Goal: Transaction & Acquisition: Purchase product/service

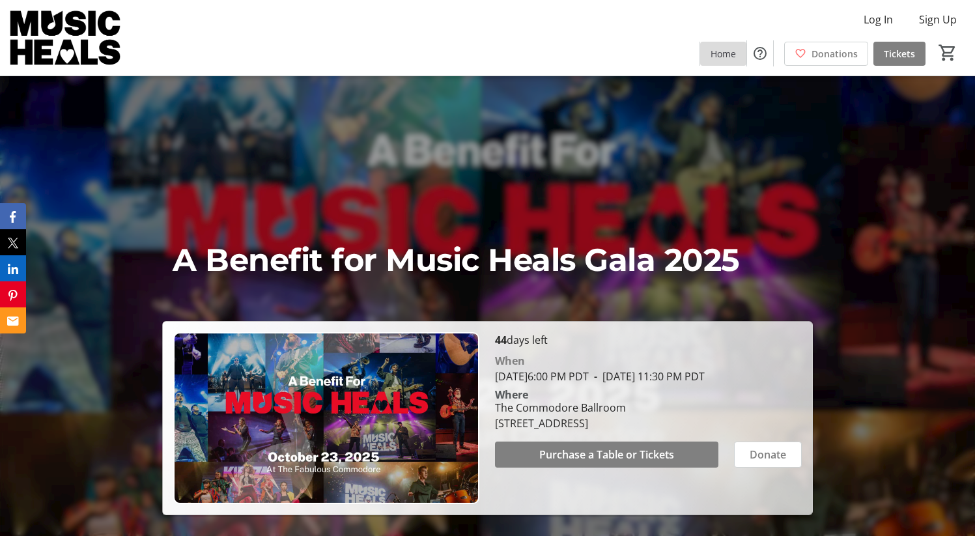
click at [713, 52] on span "Home" at bounding box center [723, 54] width 25 height 14
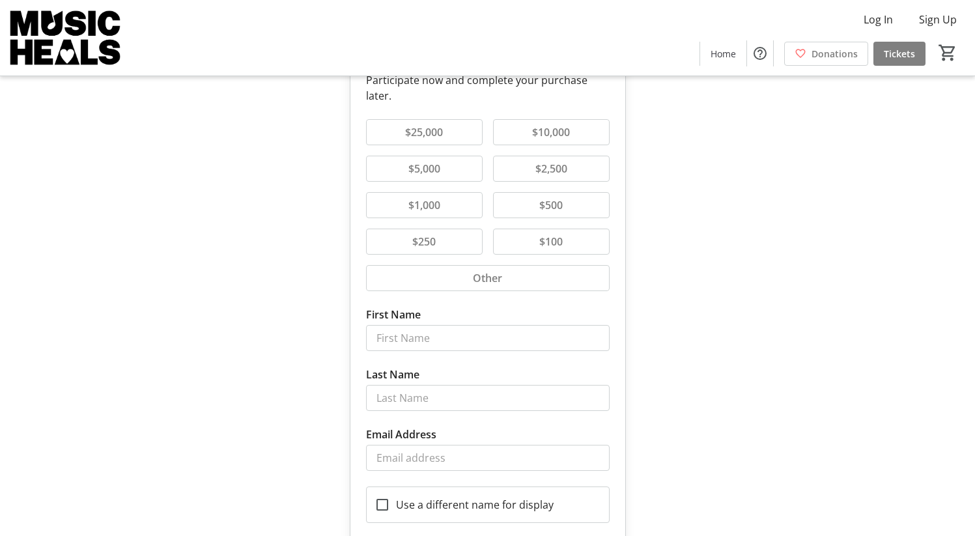
scroll to position [81, 0]
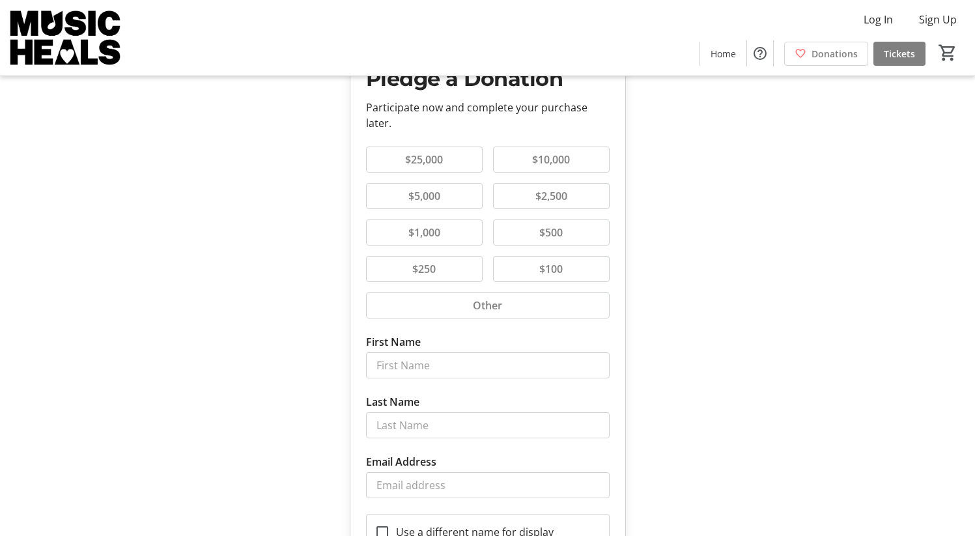
click at [578, 272] on button "$100" at bounding box center [551, 269] width 115 height 25
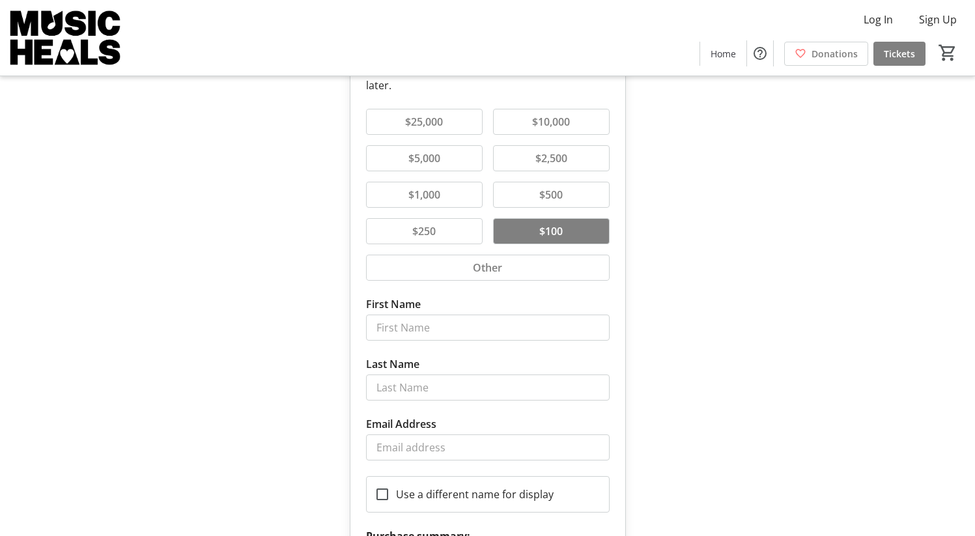
scroll to position [113, 0]
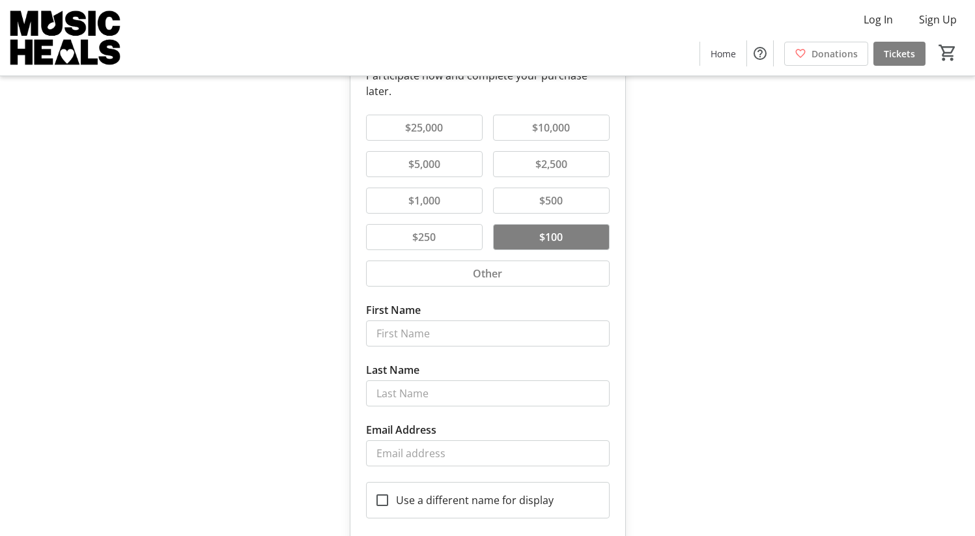
drag, startPoint x: 570, startPoint y: 164, endPoint x: 698, endPoint y: 317, distance: 199.8
click at [571, 164] on span "$2,500" at bounding box center [552, 164] width 48 height 16
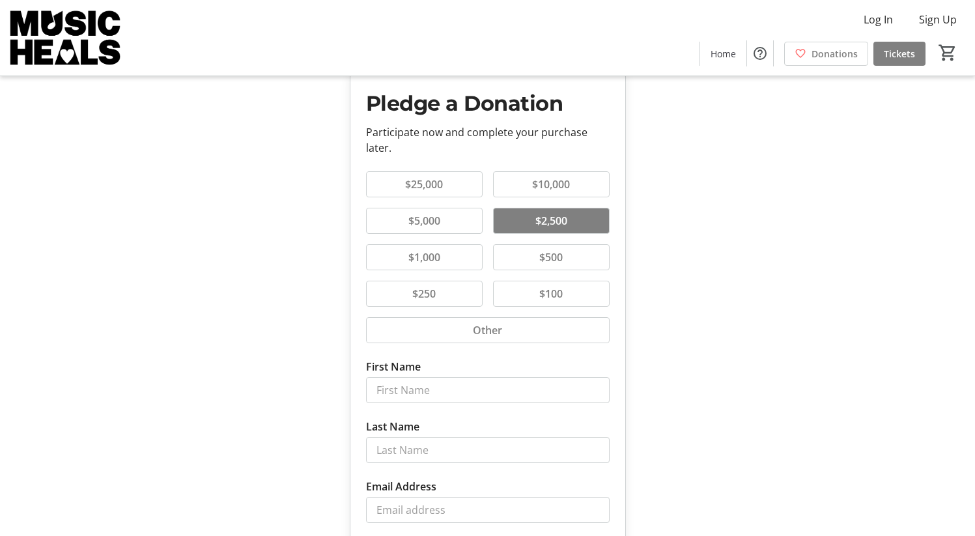
scroll to position [0, 0]
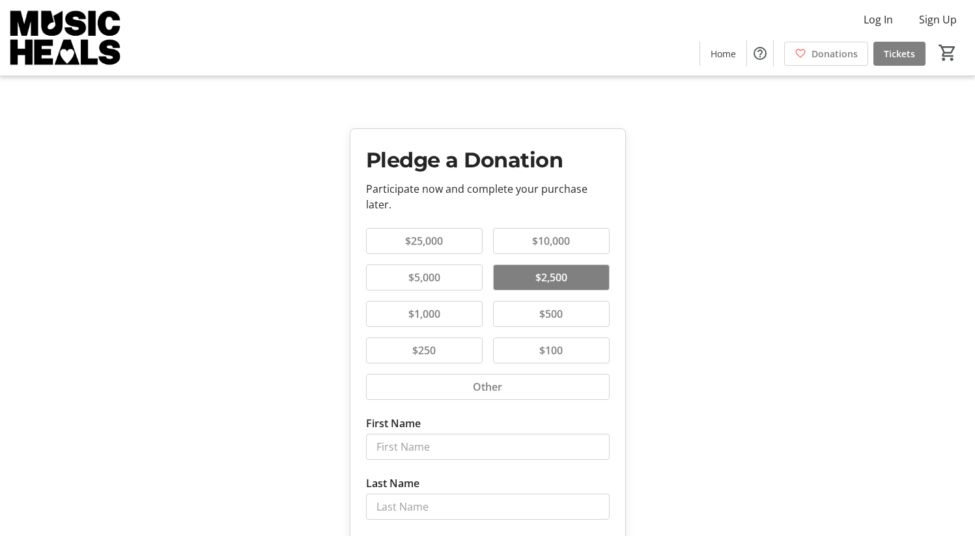
click at [541, 393] on button "Other" at bounding box center [488, 387] width 242 height 25
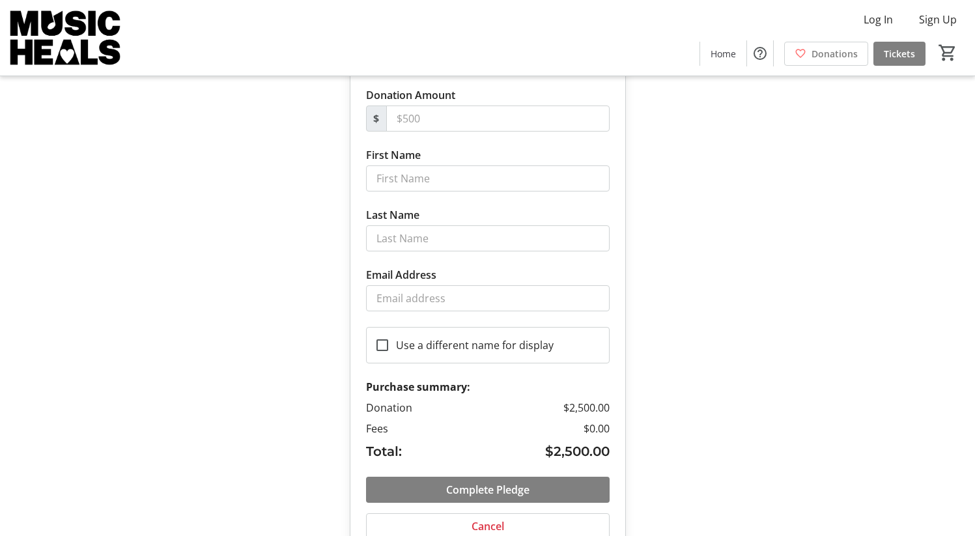
scroll to position [329, 0]
drag, startPoint x: 434, startPoint y: 119, endPoint x: 384, endPoint y: 116, distance: 50.2
click at [384, 116] on div "$" at bounding box center [488, 118] width 244 height 26
click at [476, 127] on input "Donation Amount" at bounding box center [497, 118] width 223 height 26
type input "0"
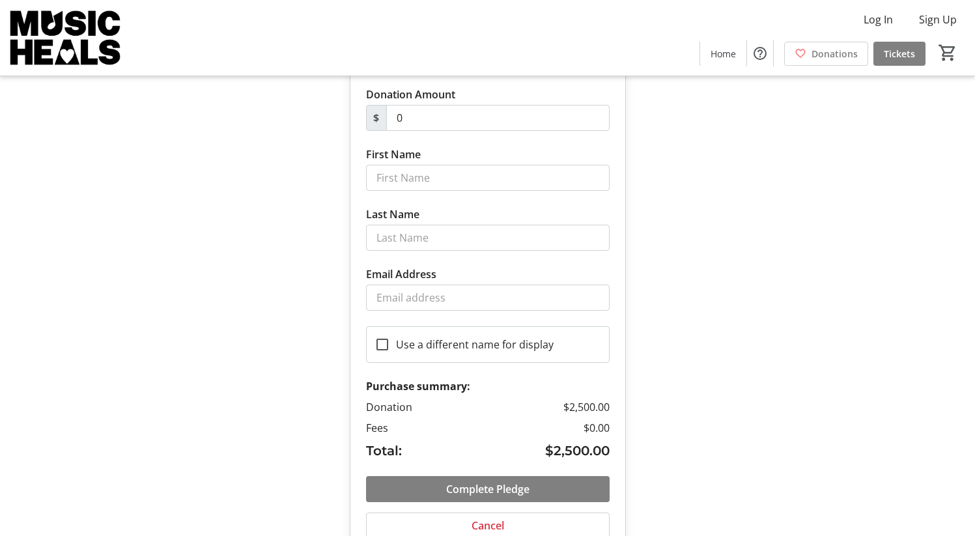
click at [696, 177] on div "Pledge a Donation Participate now and complete your purchase later. $25,000 $10…" at bounding box center [487, 121] width 975 height 900
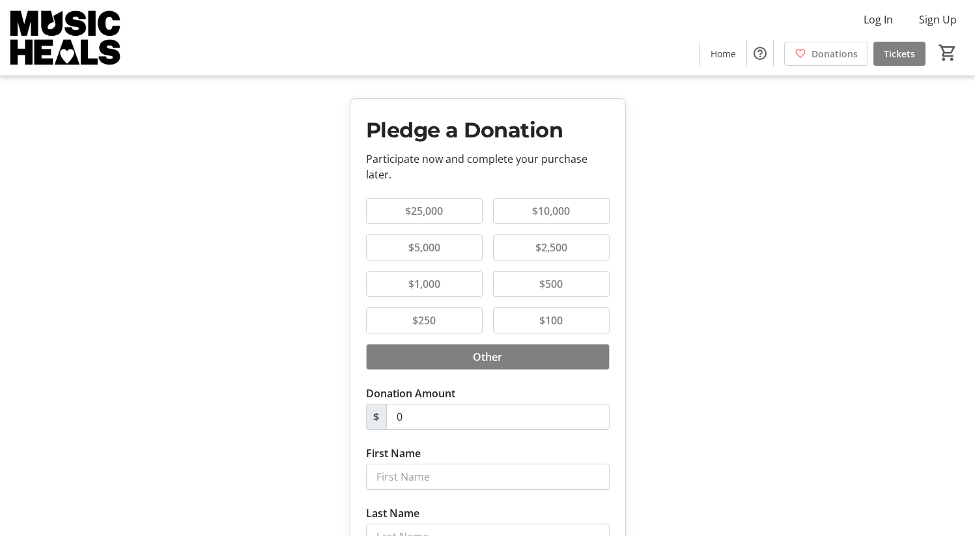
scroll to position [25, 0]
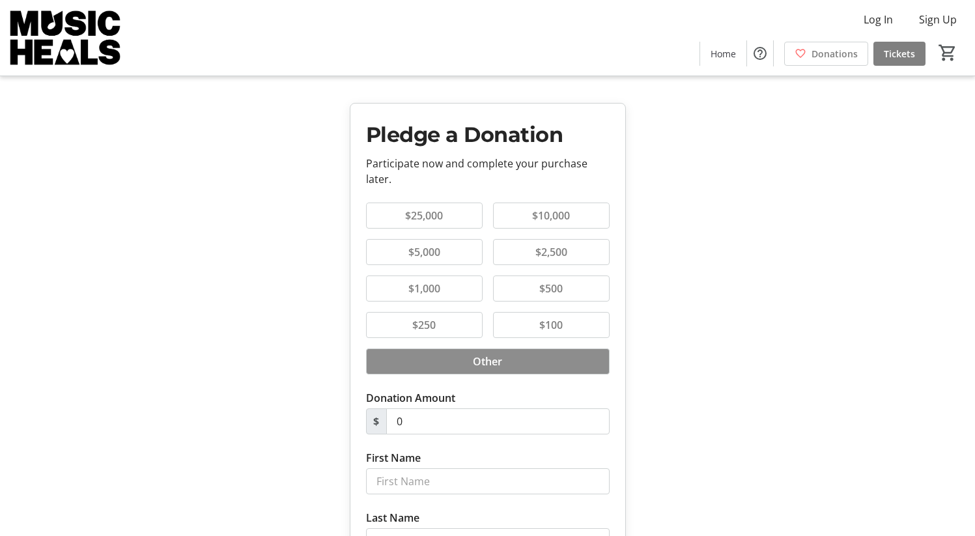
click at [479, 359] on span "Other" at bounding box center [487, 362] width 45 height 16
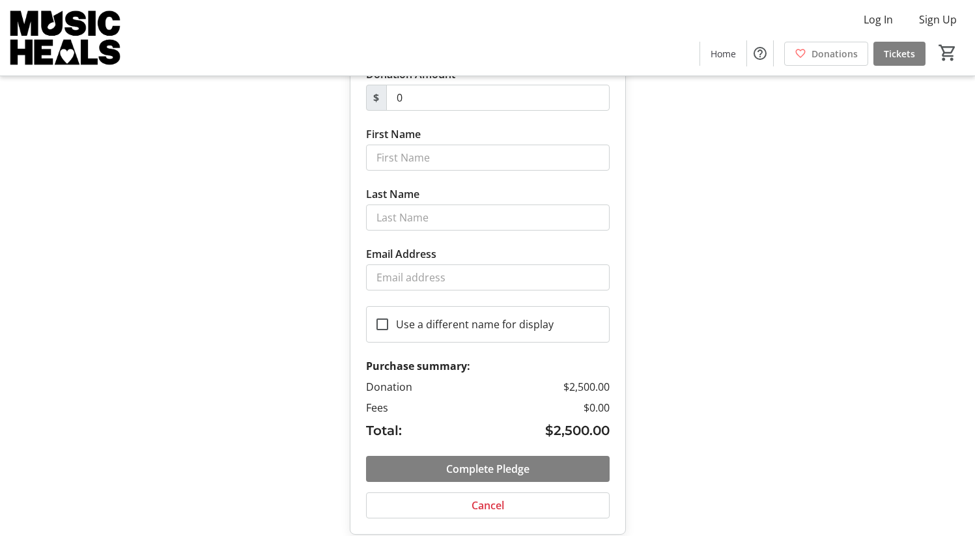
scroll to position [363, 0]
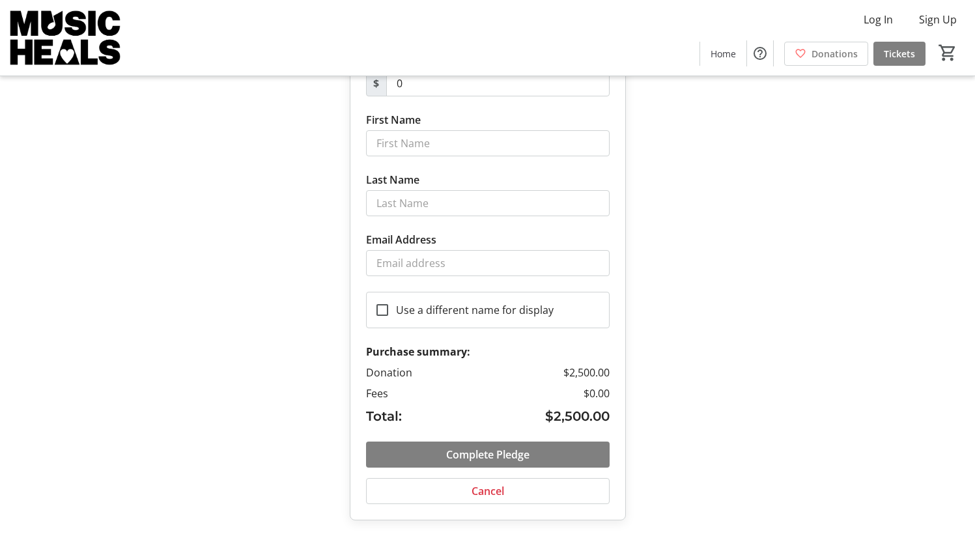
drag, startPoint x: 506, startPoint y: 492, endPoint x: 593, endPoint y: 486, distance: 87.5
click at [506, 492] on span "button" at bounding box center [488, 491] width 242 height 31
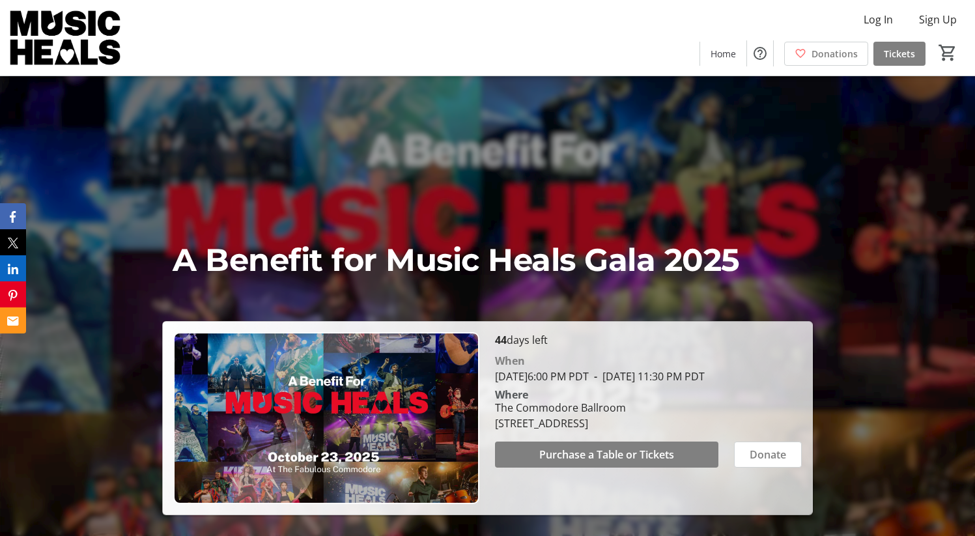
scroll to position [4, 0]
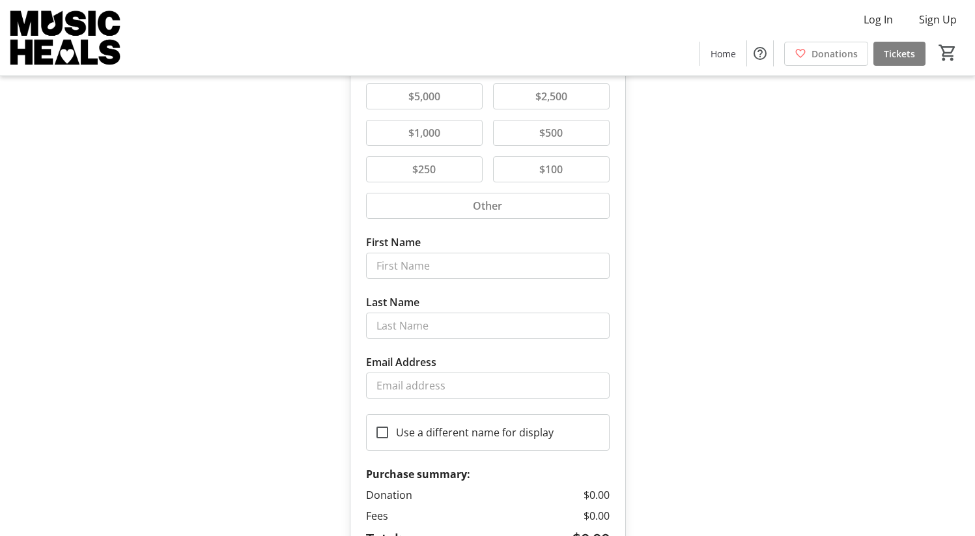
scroll to position [304, 0]
